Goal: Transaction & Acquisition: Purchase product/service

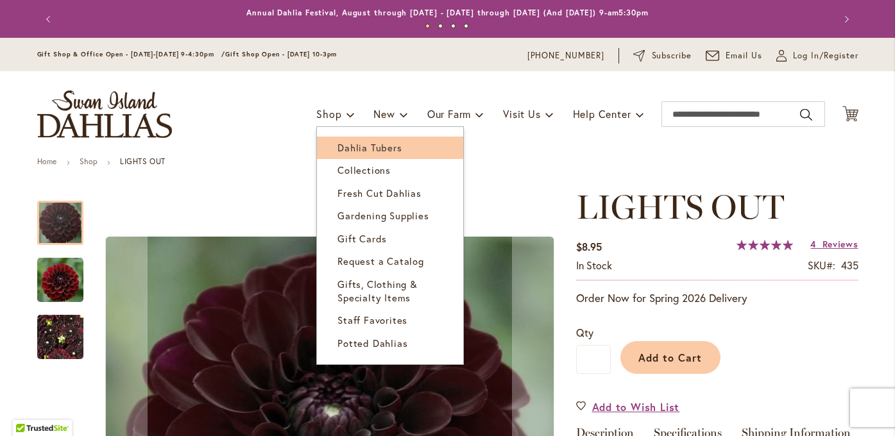
click at [340, 139] on link "Dahlia Tubers" at bounding box center [390, 148] width 146 height 22
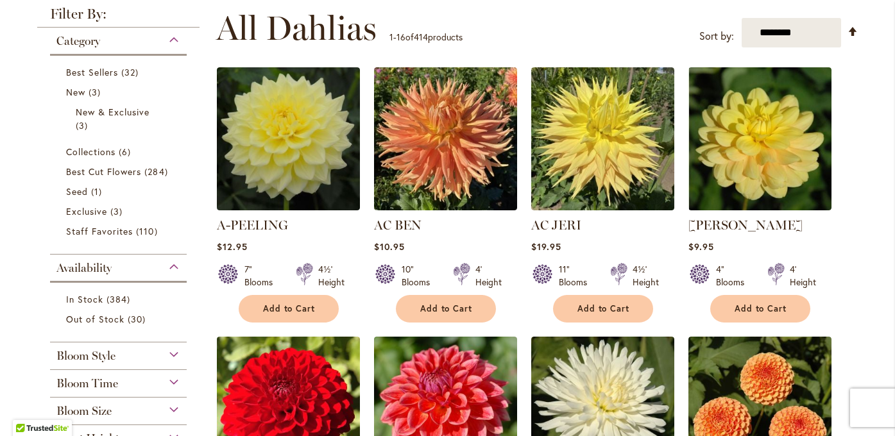
scroll to position [268, 0]
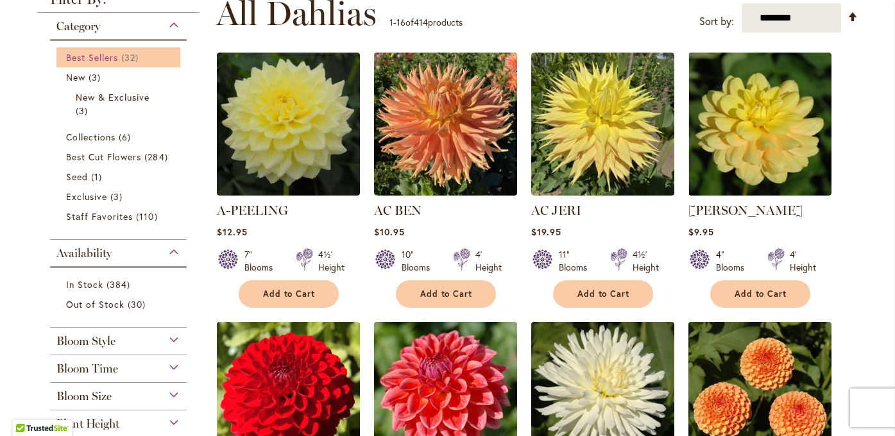
click at [146, 59] on link "Best Sellers 32 items" at bounding box center [120, 57] width 108 height 13
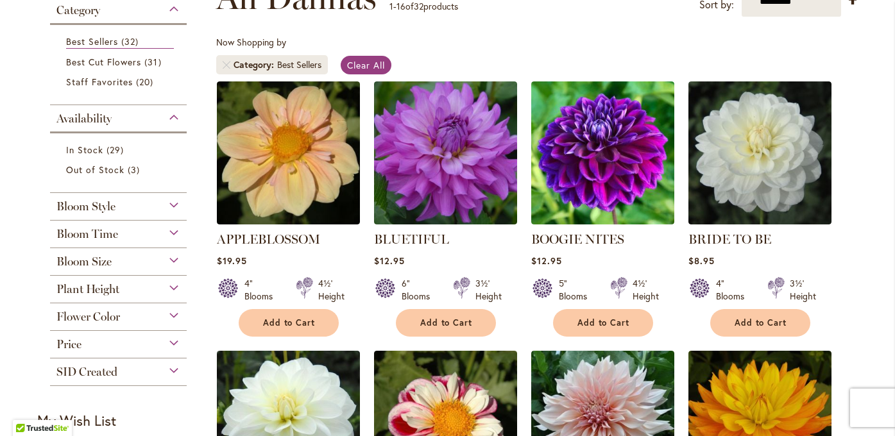
scroll to position [235, 0]
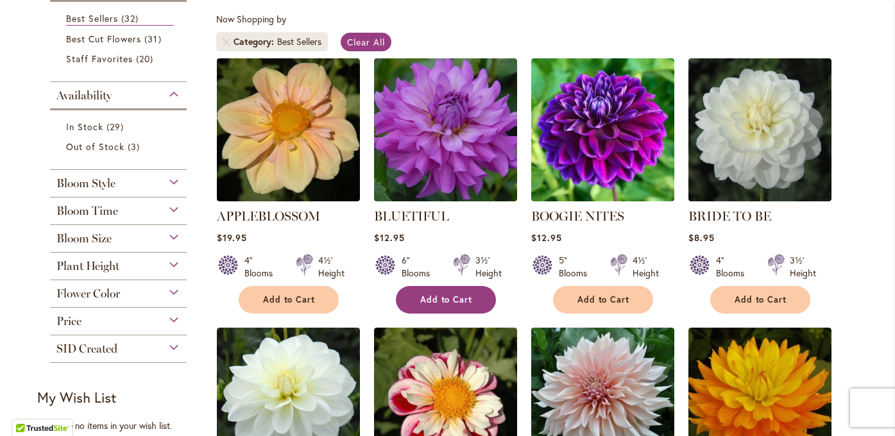
click at [483, 302] on button "Add to Cart" at bounding box center [446, 300] width 100 height 28
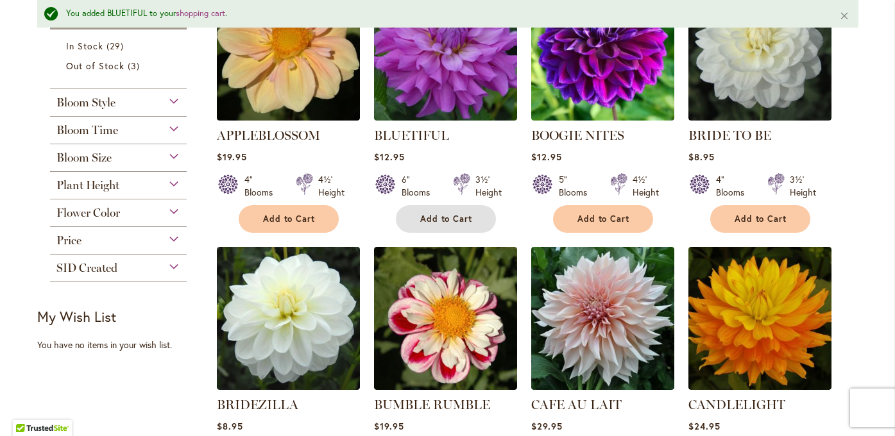
scroll to position [330, 0]
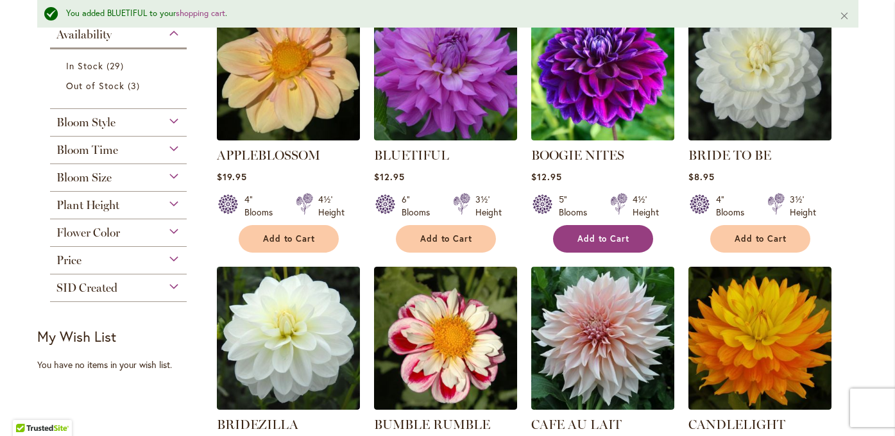
click at [627, 235] on span "Add to Cart" at bounding box center [604, 239] width 53 height 11
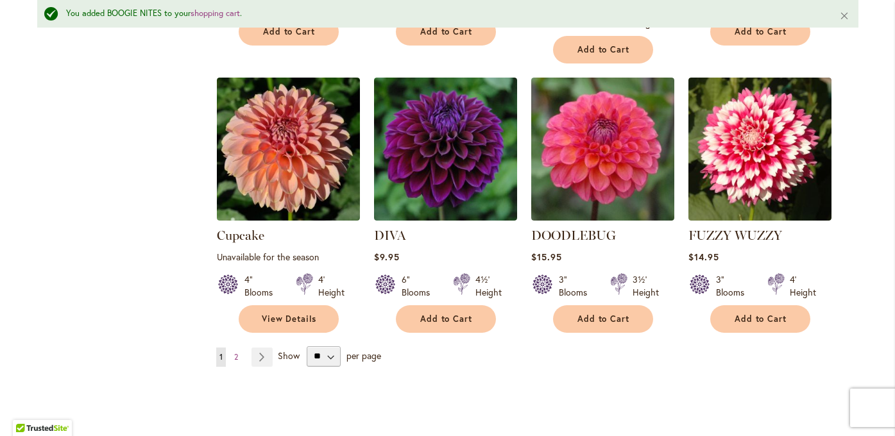
scroll to position [1087, 0]
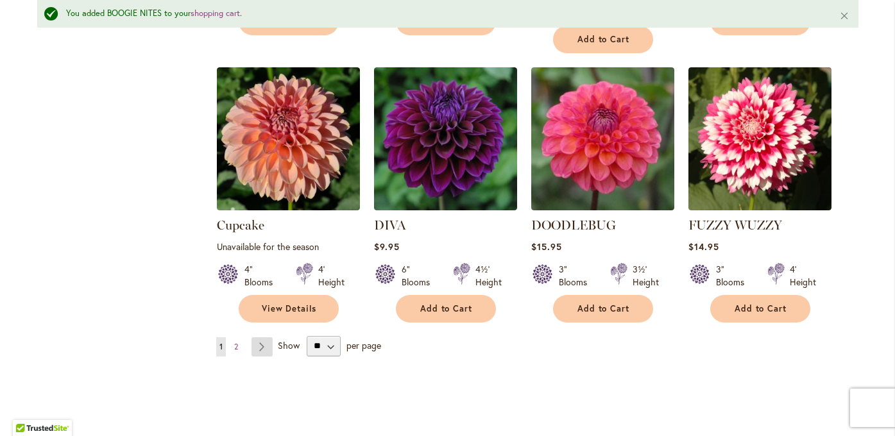
click at [258, 338] on link "Page Next" at bounding box center [262, 347] width 21 height 19
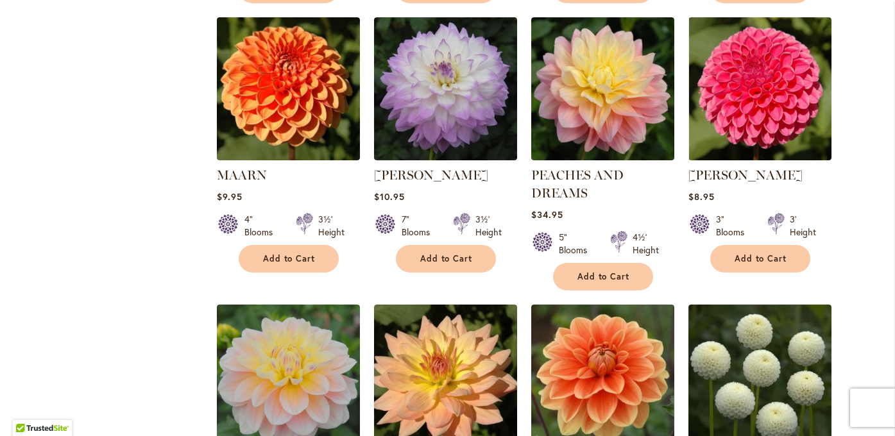
scroll to position [820, 0]
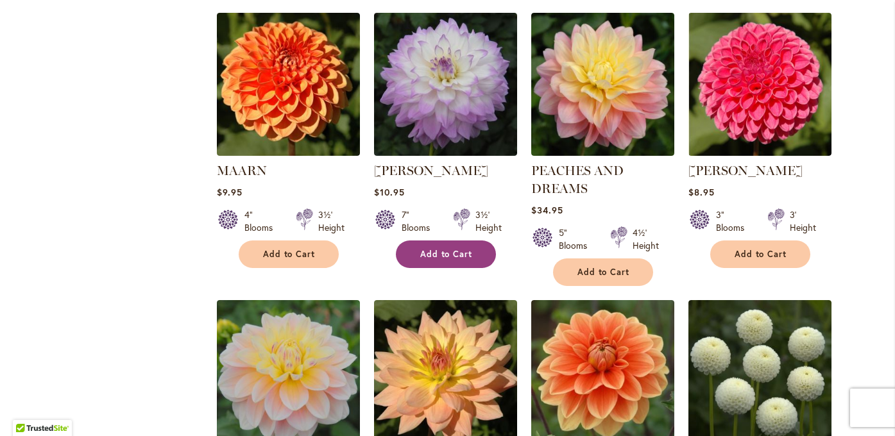
click at [474, 254] on button "Add to Cart" at bounding box center [446, 255] width 100 height 28
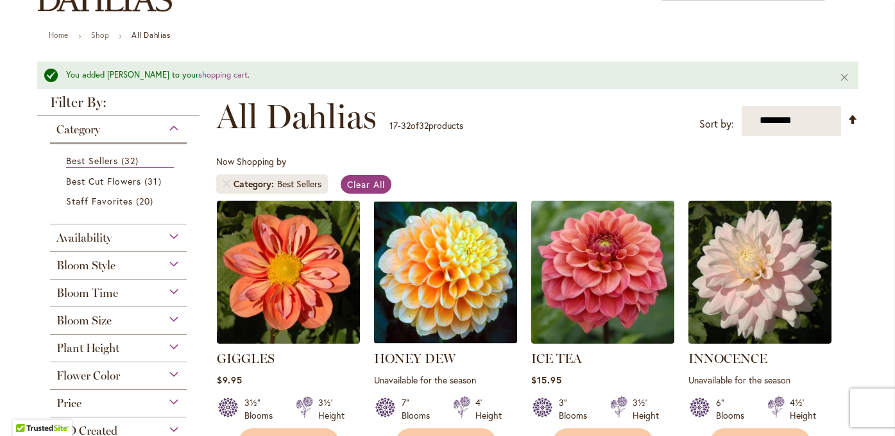
scroll to position [150, 0]
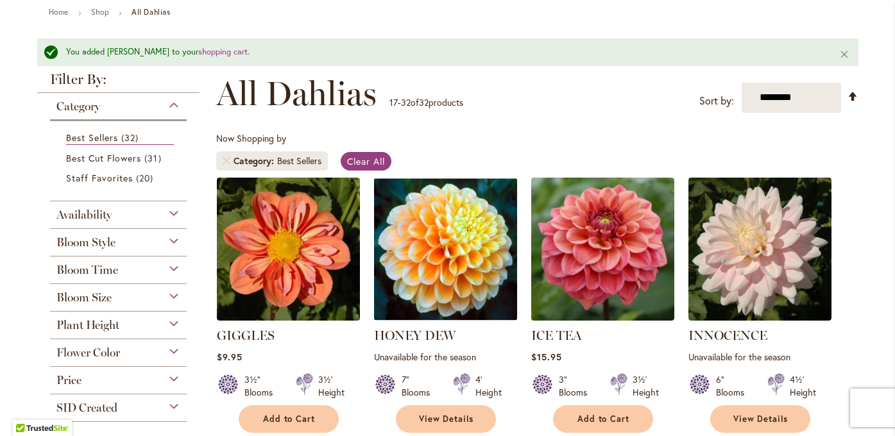
click at [170, 207] on div "Availability" at bounding box center [118, 212] width 137 height 21
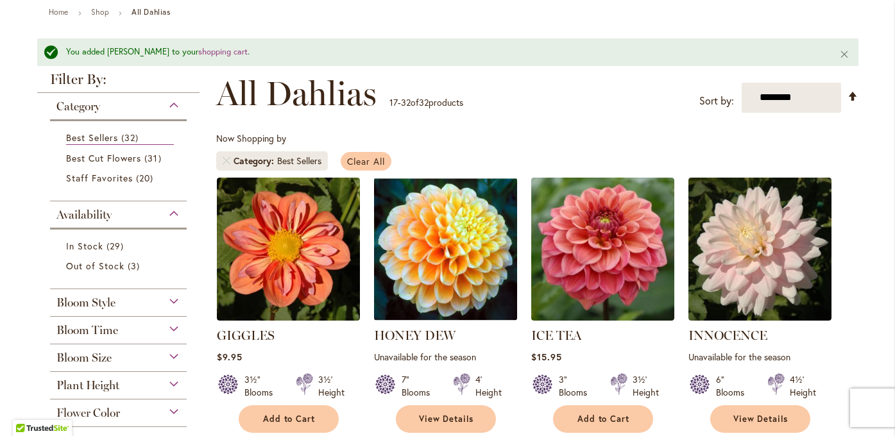
click at [363, 169] on link "Clear All" at bounding box center [366, 161] width 51 height 19
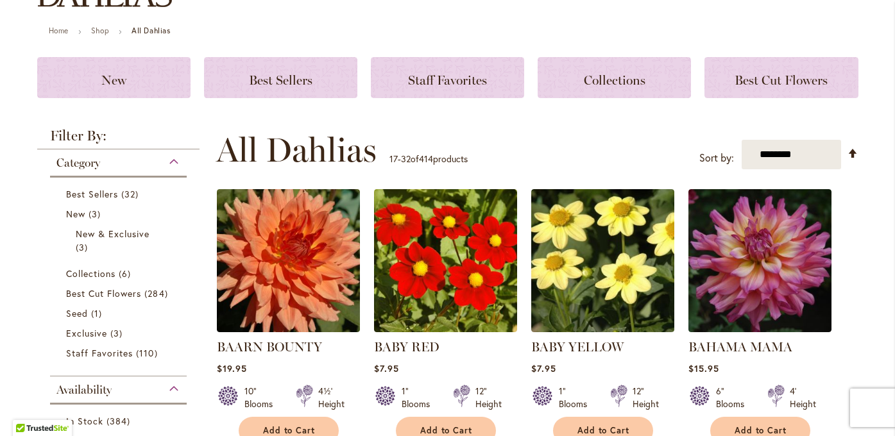
scroll to position [229, 0]
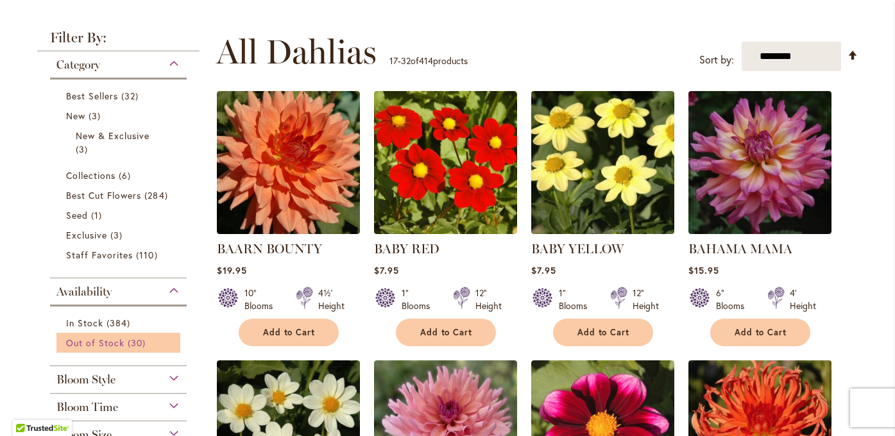
click at [133, 338] on span "30 items" at bounding box center [138, 342] width 21 height 13
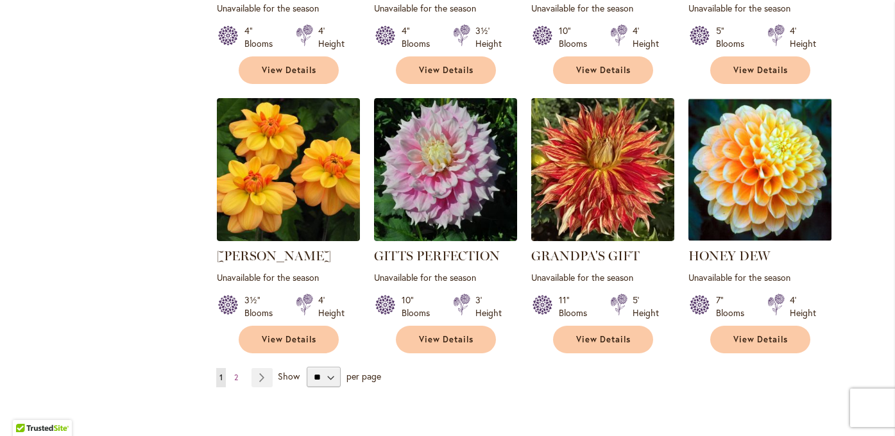
scroll to position [1045, 0]
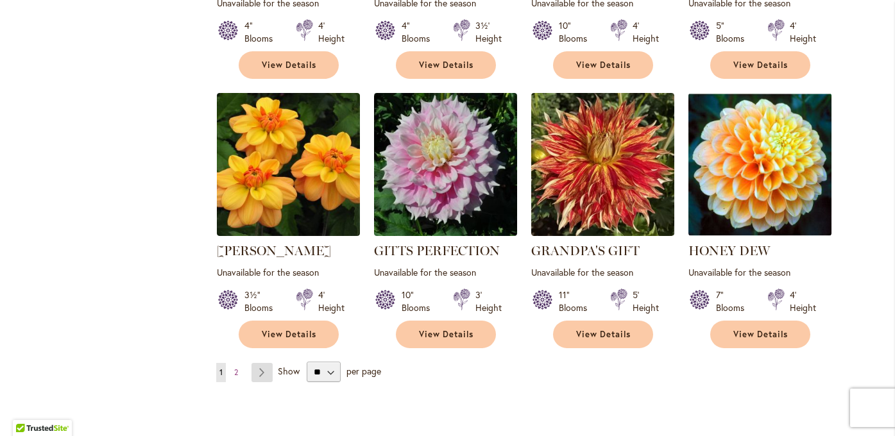
click at [268, 363] on link "Page Next" at bounding box center [262, 372] width 21 height 19
